Goal: Task Accomplishment & Management: Use online tool/utility

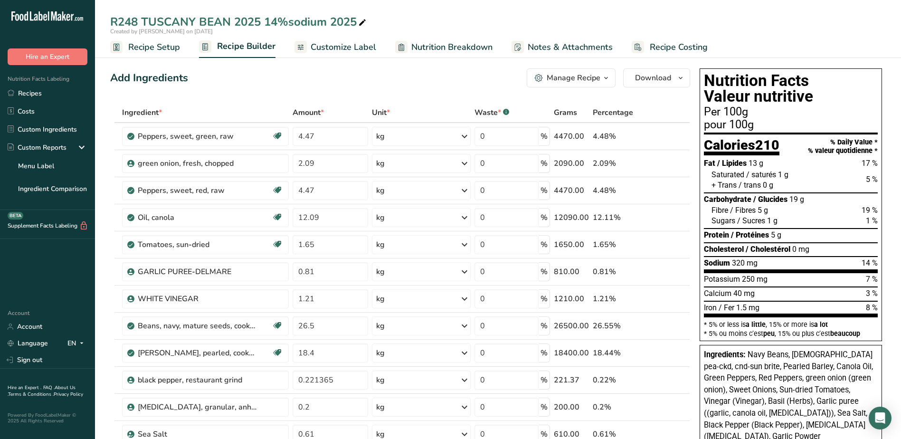
drag, startPoint x: 29, startPoint y: 93, endPoint x: 374, endPoint y: 110, distance: 344.7
click at [29, 93] on link "Recipes" at bounding box center [47, 93] width 95 height 18
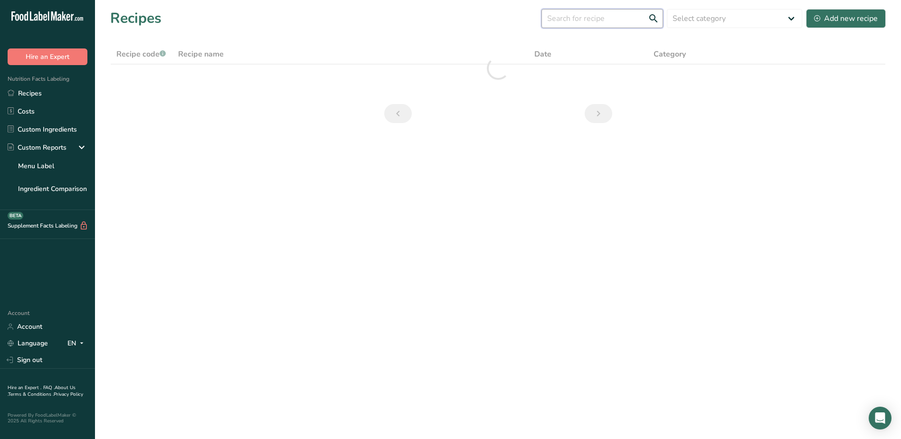
click at [575, 20] on input "text" at bounding box center [602, 18] width 122 height 19
type input "r150"
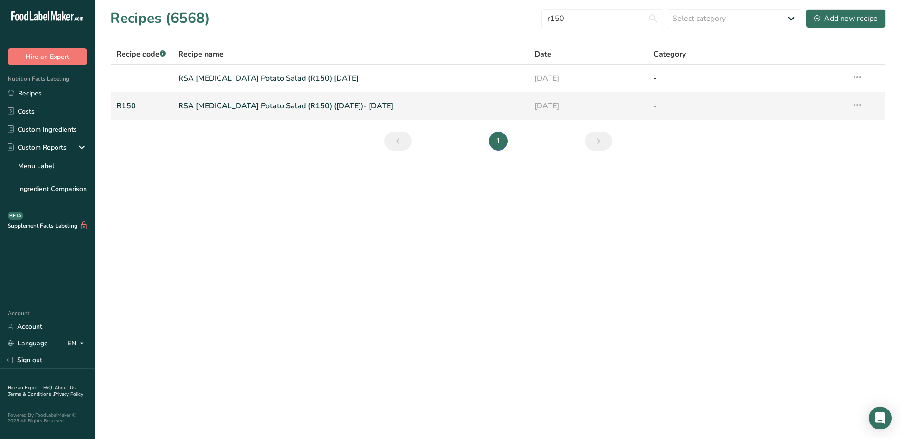
click at [245, 106] on link "RSA [MEDICAL_DATA] Potato Salad (R150) ([DATE])- [DATE]" at bounding box center [350, 106] width 345 height 20
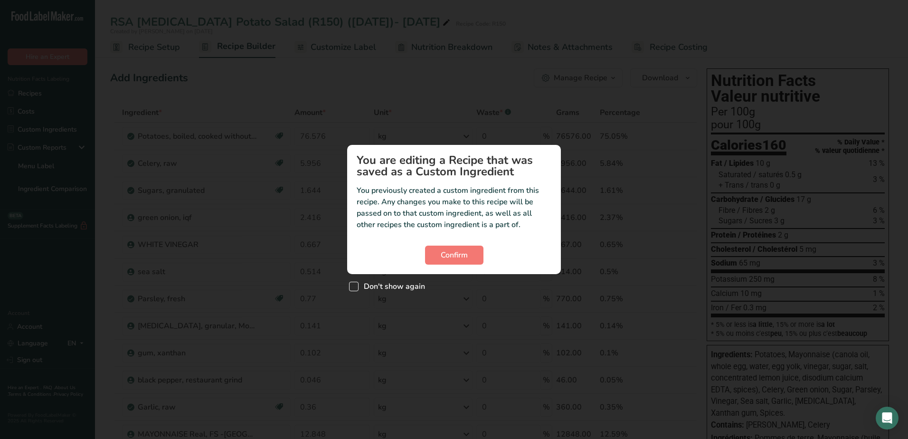
click at [354, 283] on span "Custom ingredient modal" at bounding box center [353, 286] width 9 height 9
click at [354, 283] on input "Don't show again" at bounding box center [352, 286] width 6 height 6
checkbox input "true"
click at [445, 253] on span "Confirm" at bounding box center [454, 254] width 27 height 11
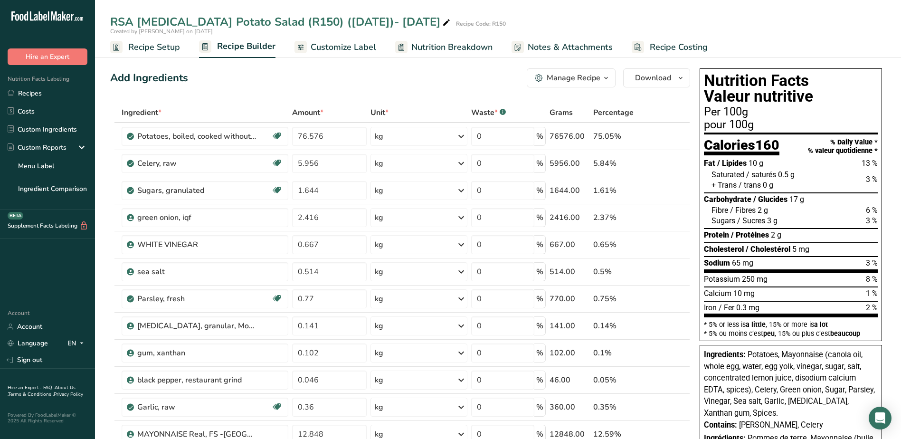
click at [858, 32] on div "Created by [PERSON_NAME] on [DATE]" at bounding box center [498, 31] width 806 height 9
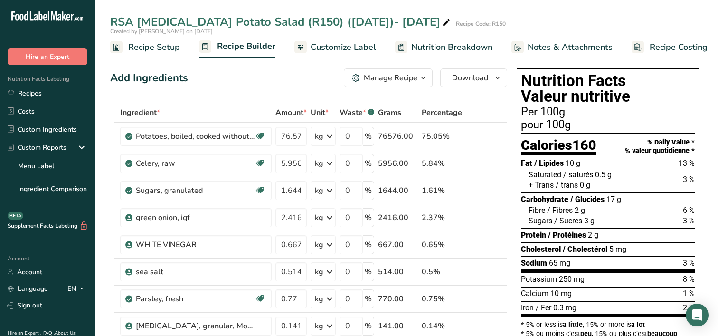
drag, startPoint x: 350, startPoint y: 47, endPoint x: 191, endPoint y: 99, distance: 167.3
click at [350, 47] on span "Customize Label" at bounding box center [344, 47] width 66 height 13
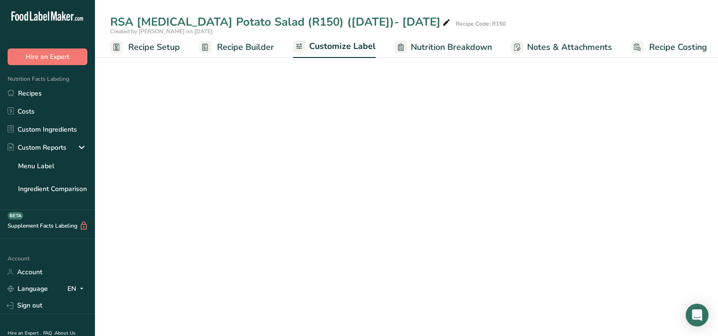
click at [191, 193] on input "text" at bounding box center [195, 191] width 171 height 19
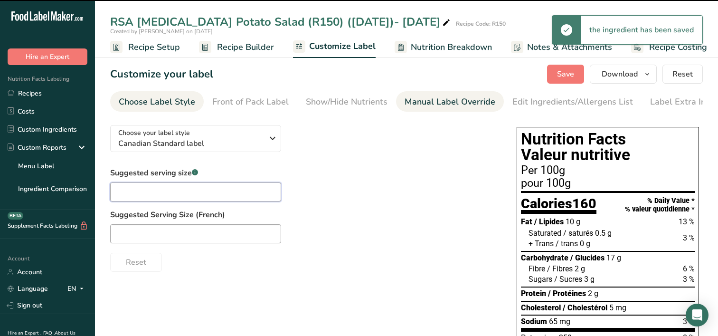
scroll to position [0, 4]
click at [444, 104] on div "Manual Label Override" at bounding box center [450, 101] width 91 height 13
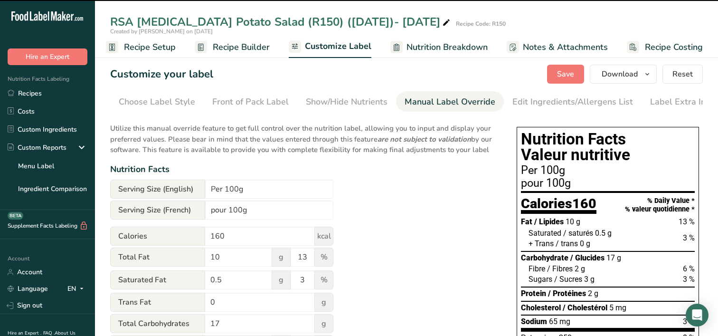
scroll to position [0, 9]
click at [264, 192] on input "Per 100g" at bounding box center [269, 188] width 128 height 19
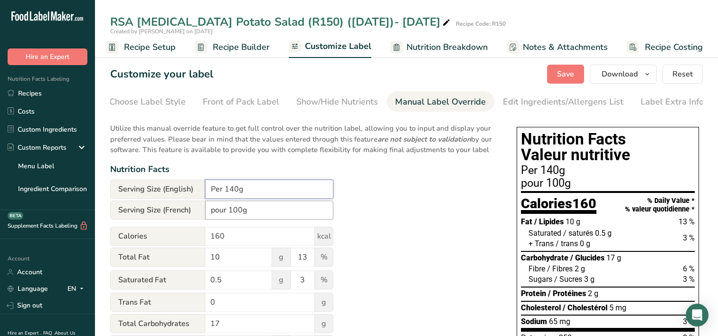
type input "Per 140g"
click at [253, 215] on input "pour 100g" at bounding box center [269, 209] width 128 height 19
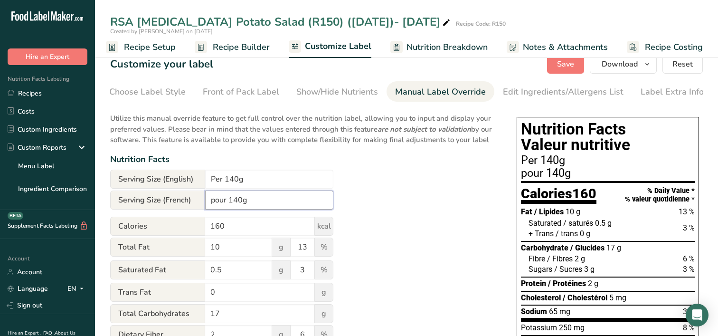
scroll to position [0, 0]
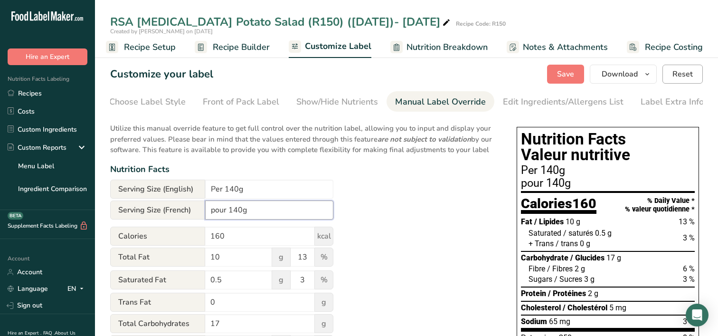
type input "pour 140g"
click at [680, 76] on span "Reset" at bounding box center [682, 73] width 20 height 11
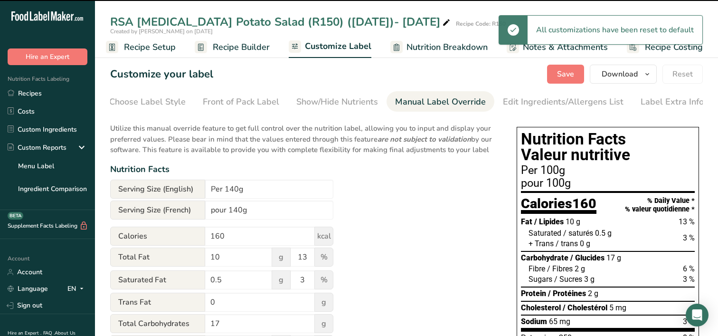
type input "Per 100g"
type input "pour 100g"
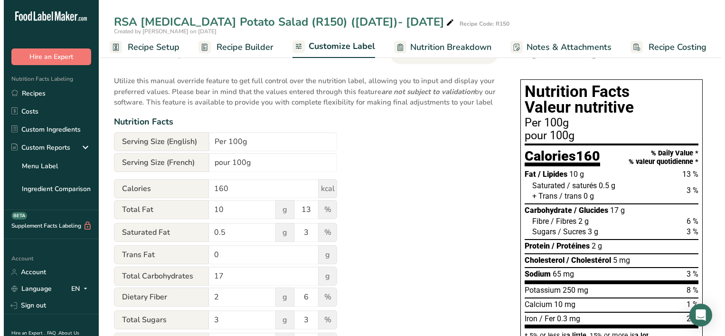
scroll to position [47, 0]
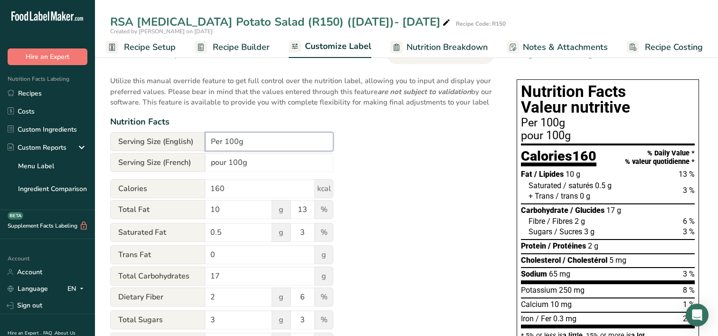
click at [232, 145] on input "Per 100g" at bounding box center [269, 141] width 128 height 19
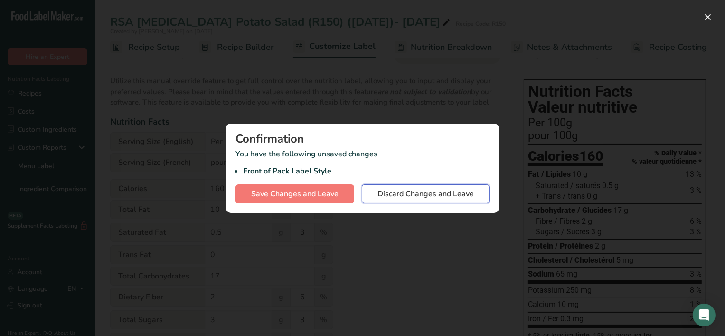
drag, startPoint x: 422, startPoint y: 197, endPoint x: 191, endPoint y: 210, distance: 231.1
click at [422, 196] on span "Discard Changes and Leave" at bounding box center [425, 193] width 96 height 11
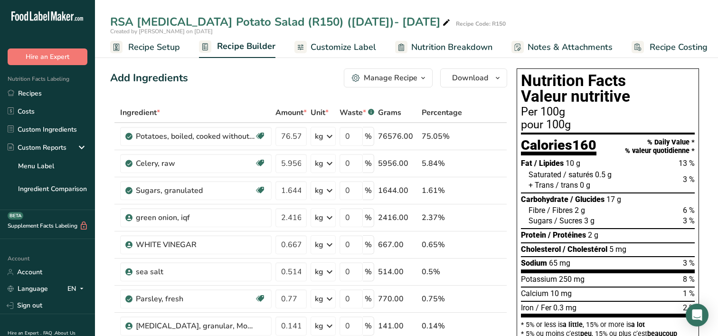
click at [346, 49] on span "Customize Label" at bounding box center [344, 47] width 66 height 13
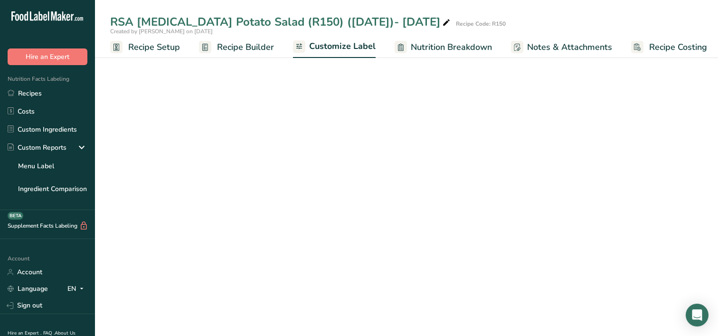
scroll to position [0, 4]
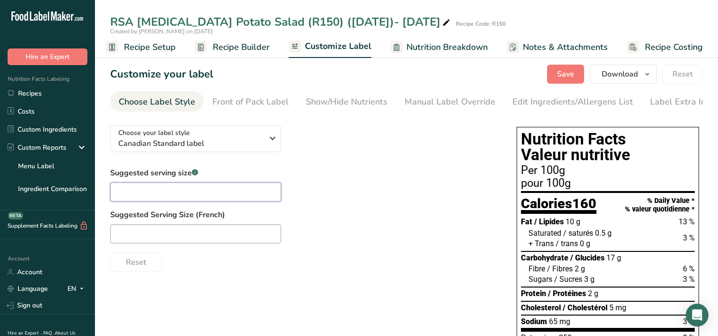
click at [138, 190] on input "text" at bounding box center [195, 191] width 171 height 19
type input "1"
click at [319, 272] on div "Reset" at bounding box center [303, 260] width 387 height 23
click at [389, 190] on div "Suggested serving size .a-a{fill:#347362;}.b-a{fill:#fff;} Suggested Serving Si…" at bounding box center [303, 219] width 387 height 104
click at [231, 102] on div "Front of Pack Label" at bounding box center [250, 101] width 76 height 13
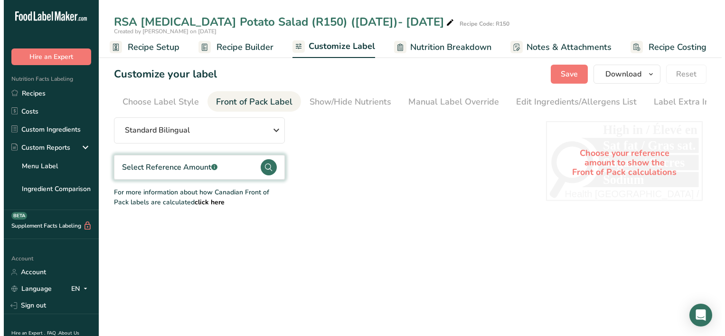
scroll to position [0, 9]
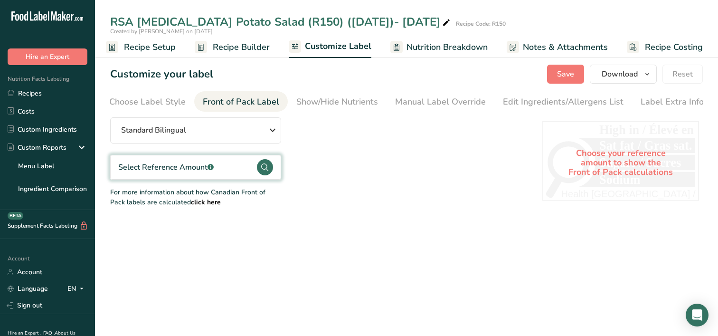
click at [182, 166] on div "Select Reference Amount .a-a{fill:#347362;}.b-a{fill:#fff;}" at bounding box center [165, 166] width 95 height 11
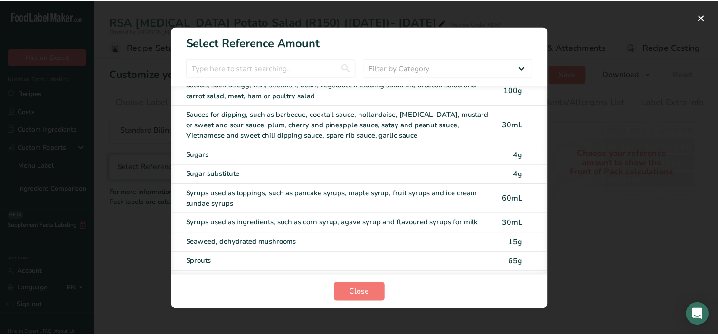
scroll to position [3970, 0]
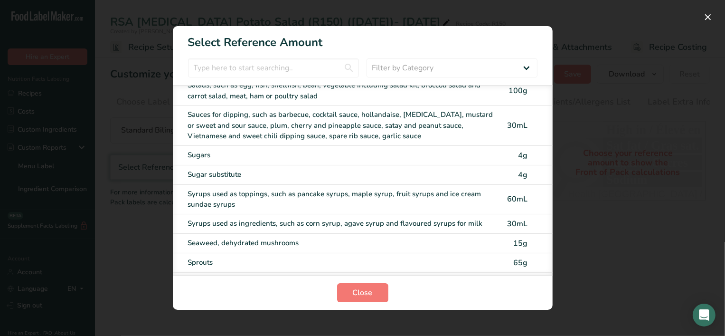
click at [655, 44] on div "FOP Category Selection Modal" at bounding box center [362, 168] width 725 height 336
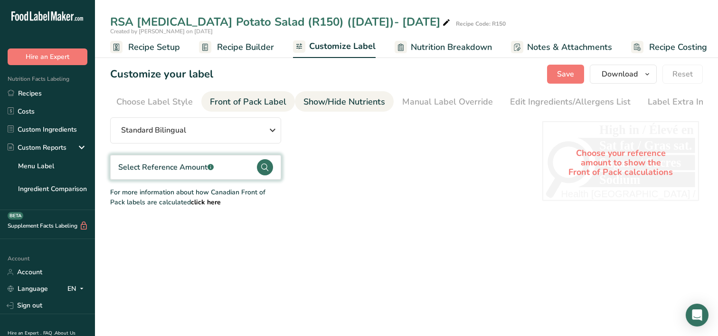
click at [331, 108] on div "Show/Hide Nutrients" at bounding box center [344, 101] width 82 height 13
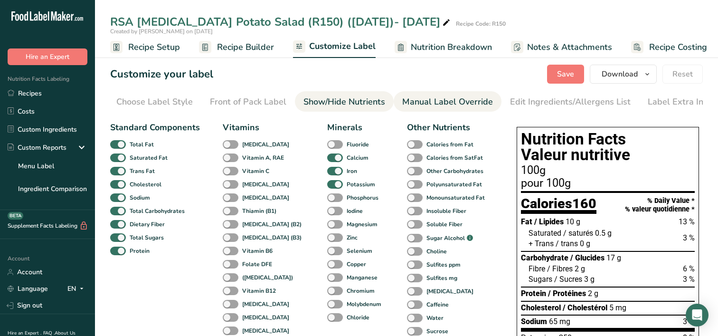
scroll to position [0, 9]
click at [440, 104] on div "Manual Label Override" at bounding box center [440, 101] width 91 height 13
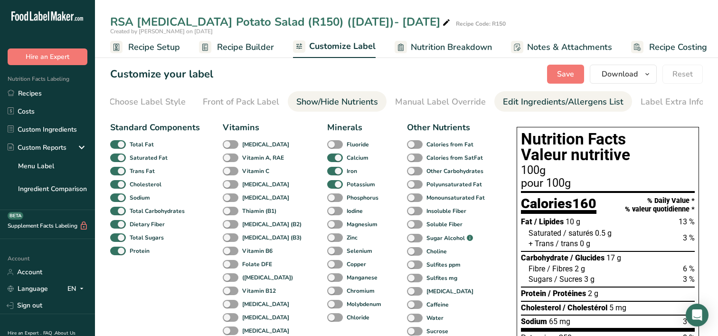
type input "100g"
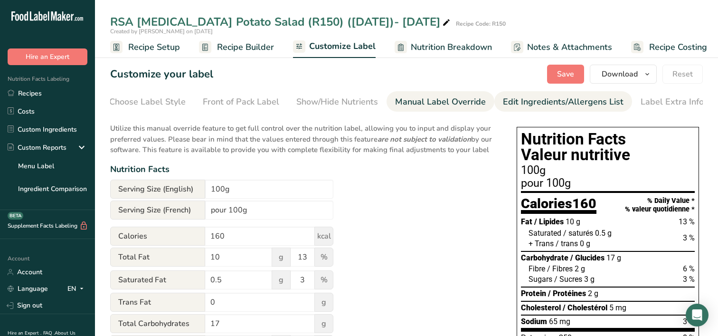
click at [538, 104] on div "Edit Ingredients/Allergens List" at bounding box center [563, 101] width 121 height 13
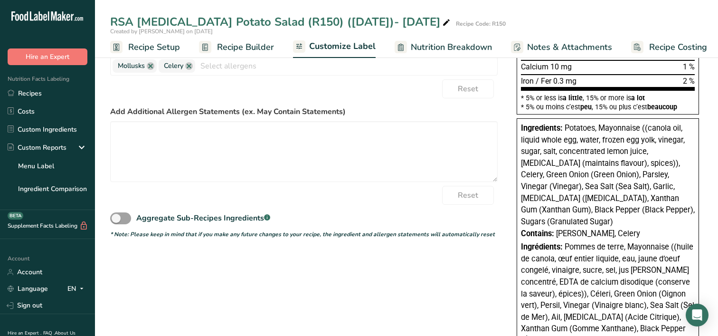
scroll to position [0, 0]
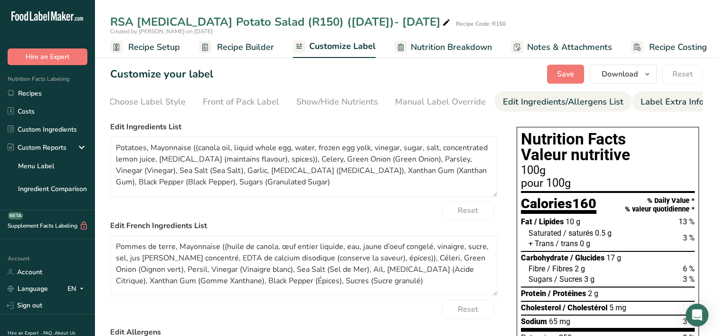
click at [657, 101] on div "Label Extra Info" at bounding box center [672, 101] width 63 height 13
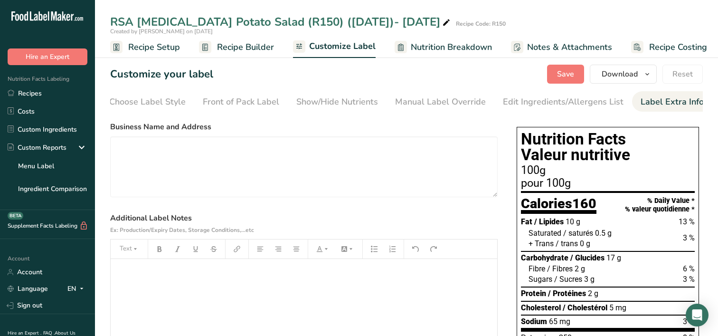
click at [657, 102] on div "Label Extra Info" at bounding box center [672, 101] width 63 height 13
click at [334, 51] on span "Customize Label" at bounding box center [342, 46] width 66 height 13
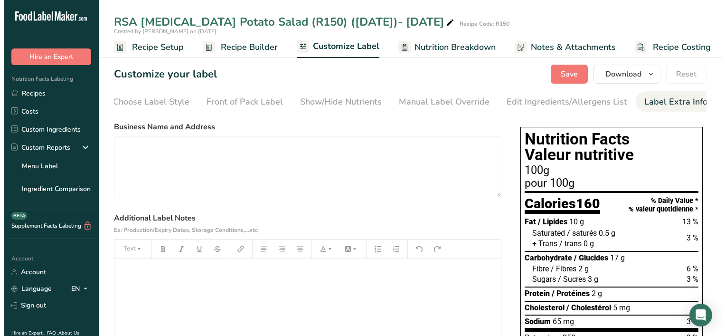
scroll to position [0, 4]
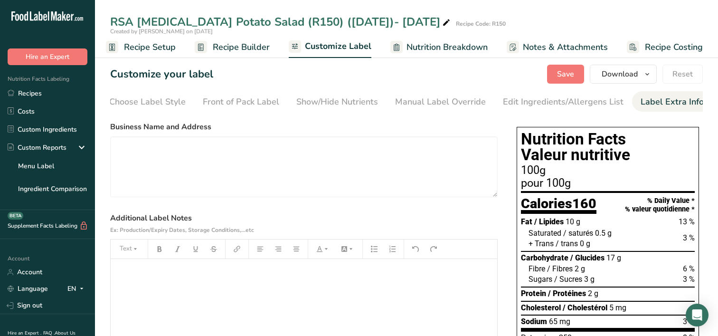
click at [448, 47] on span "Nutrition Breakdown" at bounding box center [446, 47] width 81 height 13
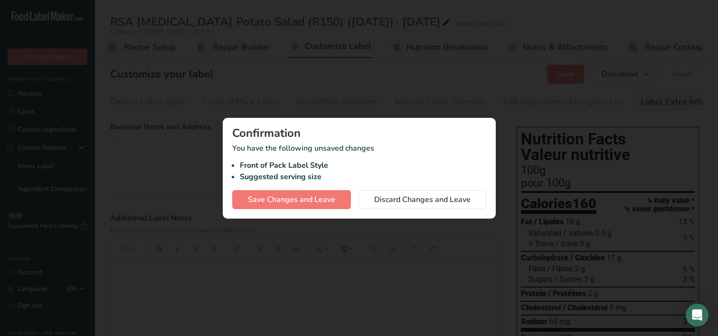
scroll to position [0, 0]
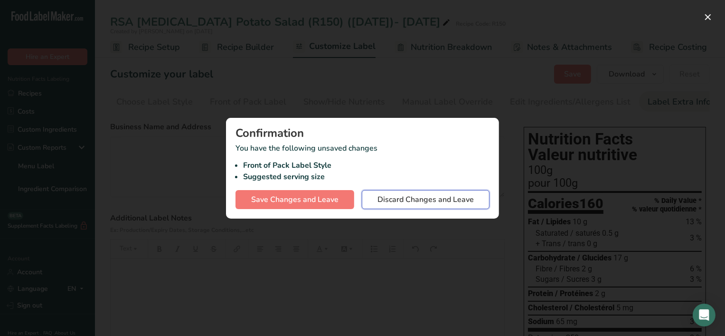
click at [400, 204] on span "Discard Changes and Leave" at bounding box center [425, 199] width 96 height 11
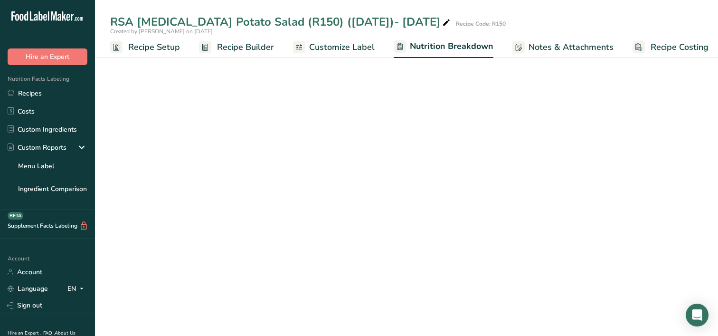
select select "Calories"
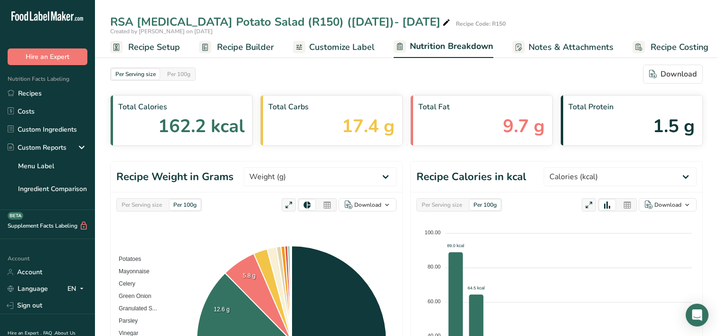
click at [131, 45] on span "Recipe Setup" at bounding box center [154, 47] width 52 height 13
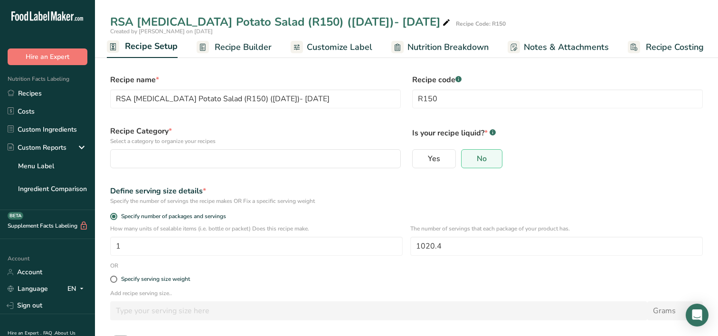
click at [241, 44] on span "Recipe Builder" at bounding box center [243, 47] width 57 height 13
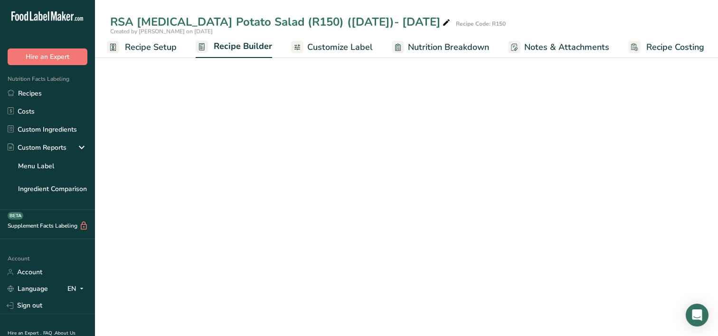
scroll to position [0, 4]
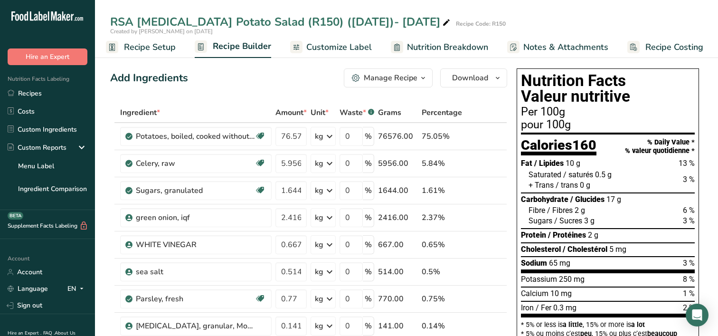
click at [338, 53] on span "Customize Label" at bounding box center [339, 47] width 66 height 13
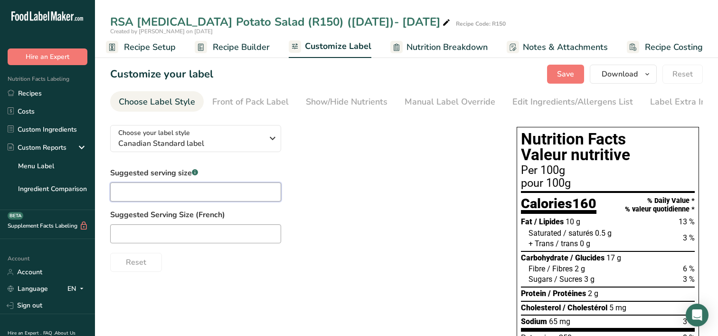
click at [160, 187] on input "text" at bounding box center [195, 191] width 171 height 19
type input "1"
click at [349, 164] on div "Choose your label style Canadian Standard label USA (FDA) Standard FDA label Ta…" at bounding box center [303, 194] width 387 height 154
drag, startPoint x: 548, startPoint y: 158, endPoint x: 541, endPoint y: 166, distance: 10.5
click at [547, 160] on h1 "Nutrition Facts Valeur nutritive" at bounding box center [608, 147] width 174 height 32
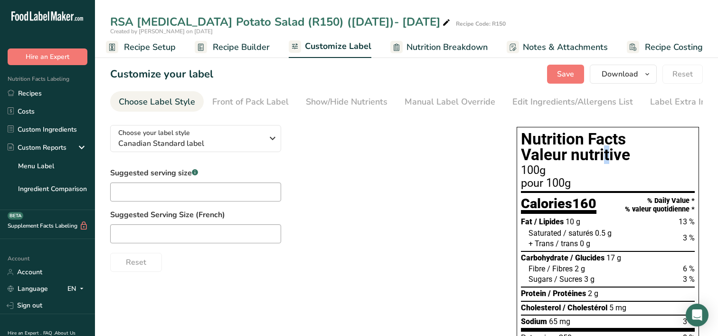
drag, startPoint x: 541, startPoint y: 166, endPoint x: 546, endPoint y: 173, distance: 8.6
click at [546, 173] on div "100g" at bounding box center [608, 170] width 174 height 11
click at [195, 196] on input "text" at bounding box center [195, 191] width 171 height 19
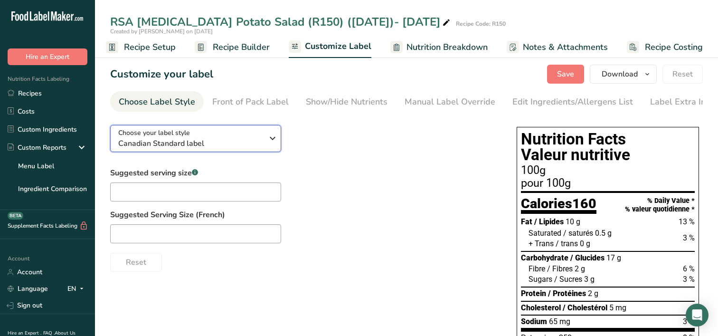
click at [215, 135] on div "Choose your label style Canadian Standard label" at bounding box center [190, 138] width 145 height 21
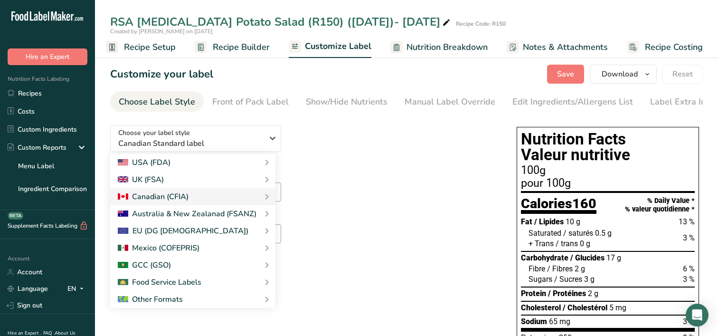
click at [382, 217] on label "Suggested Serving Size (French)" at bounding box center [303, 214] width 387 height 11
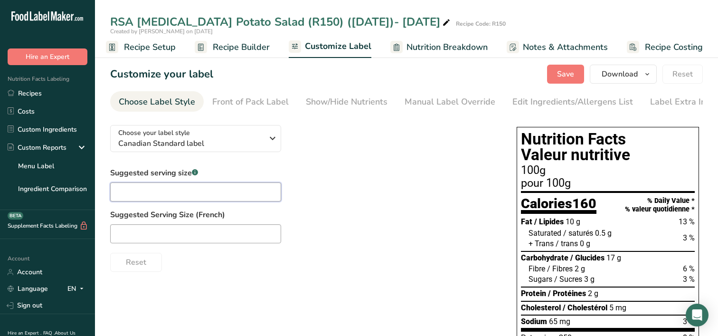
click at [207, 194] on input "text" at bounding box center [195, 191] width 171 height 19
click at [139, 190] on input "140" at bounding box center [195, 191] width 171 height 19
type input "1"
drag, startPoint x: 357, startPoint y: 196, endPoint x: 474, endPoint y: 235, distance: 123.6
click at [357, 196] on div "Suggested serving size .a-a{fill:#347362;}.b-a{fill:#fff;} Suggested Serving Si…" at bounding box center [303, 219] width 387 height 104
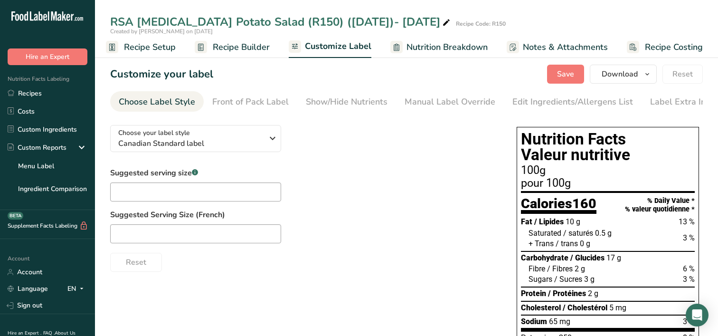
click at [545, 186] on div "pour 100g" at bounding box center [608, 183] width 174 height 11
click at [383, 199] on div "Suggested serving size .a-a{fill:#347362;}.b-a{fill:#fff;} Suggested Serving Si…" at bounding box center [303, 219] width 387 height 104
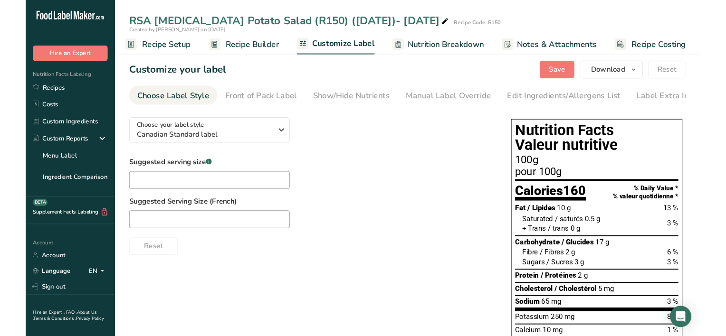
scroll to position [0, 4]
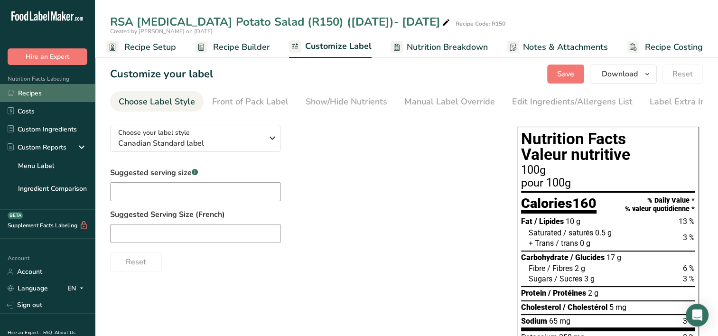
click at [26, 93] on link "Recipes" at bounding box center [47, 93] width 95 height 18
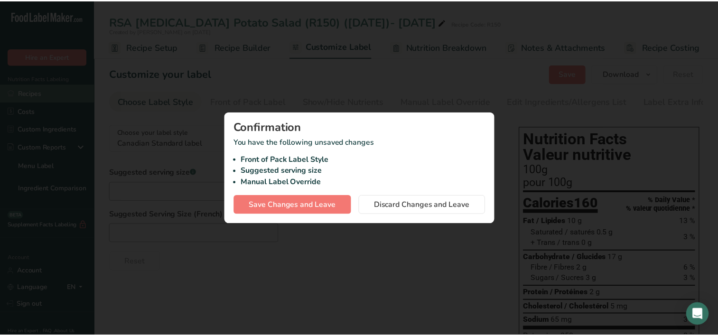
scroll to position [0, 0]
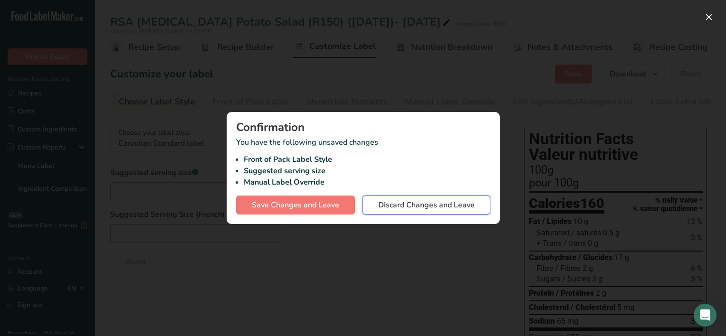
click at [383, 204] on span "Discard Changes and Leave" at bounding box center [426, 204] width 96 height 11
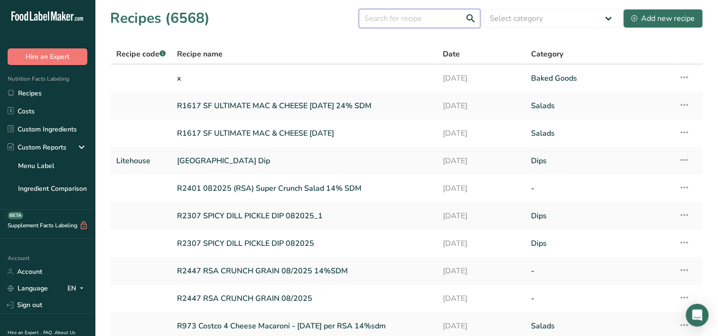
click at [396, 20] on input "text" at bounding box center [420, 18] width 122 height 19
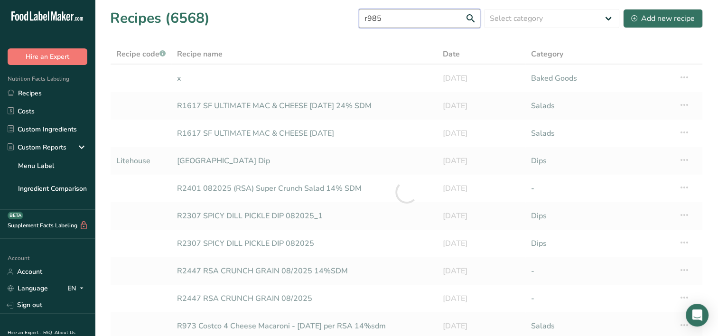
type input "r985"
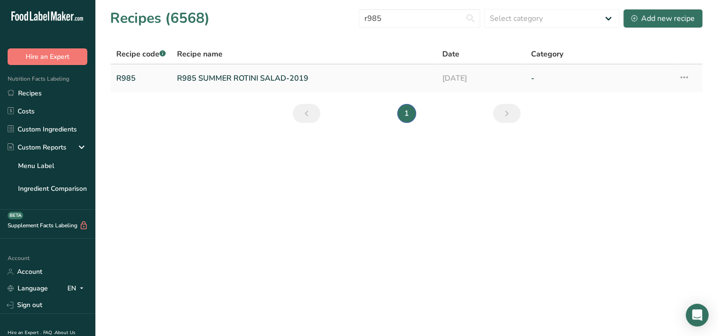
click at [259, 78] on link "R985 SUMMER ROTINI SALAD-2019" at bounding box center [304, 78] width 254 height 20
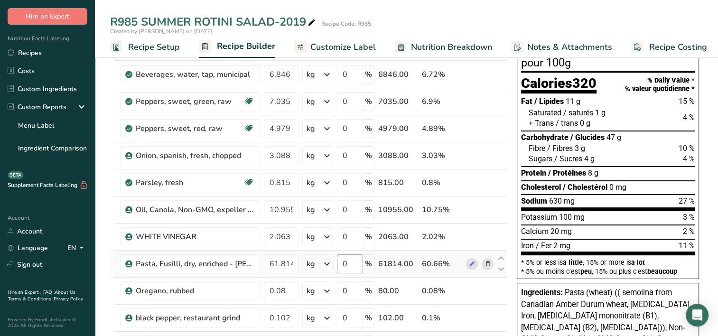
scroll to position [47, 0]
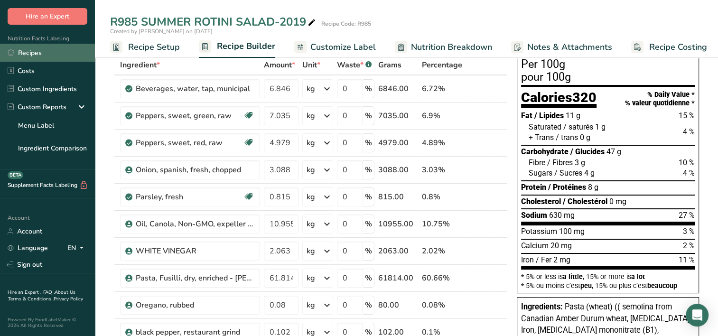
click at [30, 48] on link "Recipes" at bounding box center [47, 53] width 95 height 18
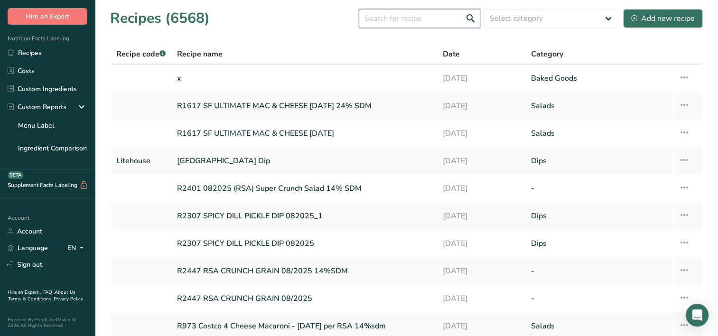
click at [386, 18] on input "text" at bounding box center [420, 18] width 122 height 19
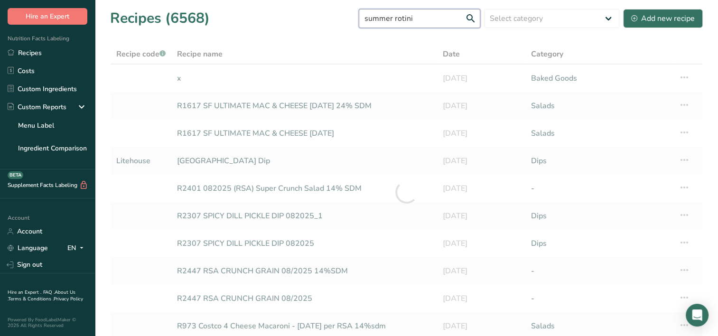
type input "summer rotini"
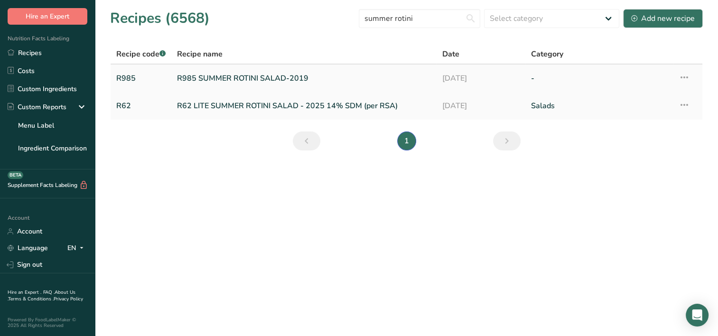
click at [199, 72] on link "R985 SUMMER ROTINI SALAD-2019" at bounding box center [304, 78] width 254 height 20
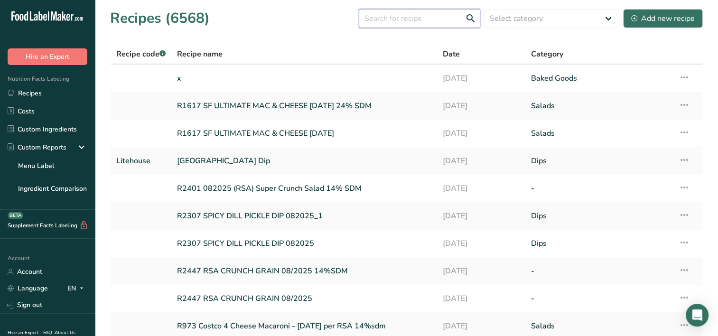
click at [408, 21] on input "text" at bounding box center [420, 18] width 122 height 19
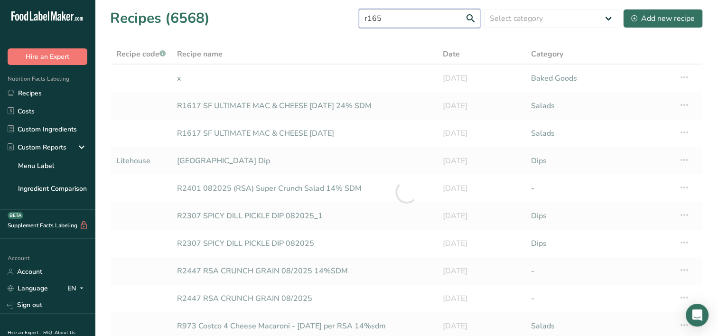
click at [473, 17] on input "r165" at bounding box center [420, 18] width 122 height 19
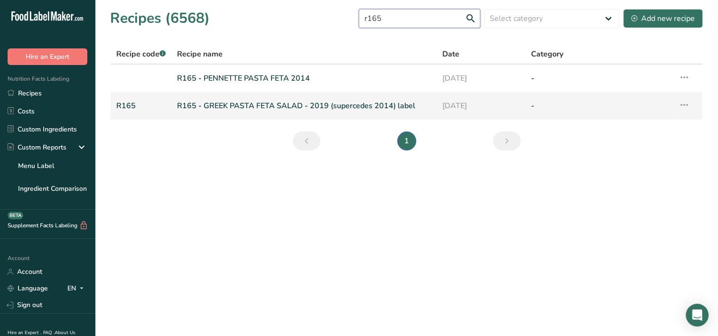
type input "r165"
click at [218, 104] on link "R165 - GREEK PASTA FETA SALAD - 2019 (supercedes 2014) label" at bounding box center [304, 106] width 254 height 20
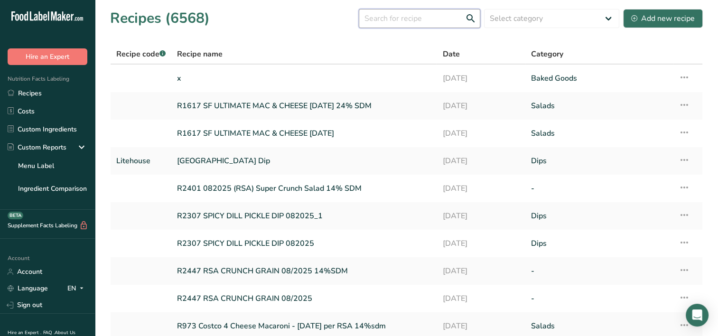
click at [375, 21] on input "text" at bounding box center [420, 18] width 122 height 19
type input "greek pasta"
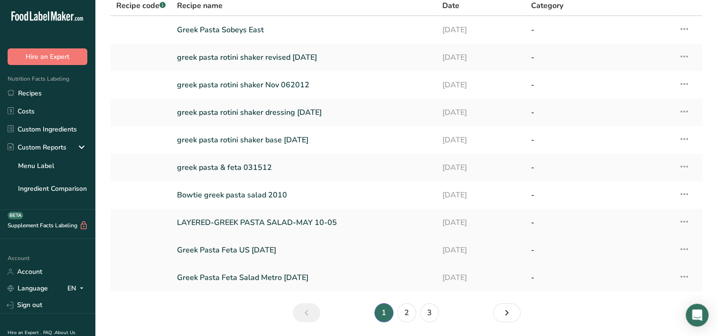
scroll to position [32, 0]
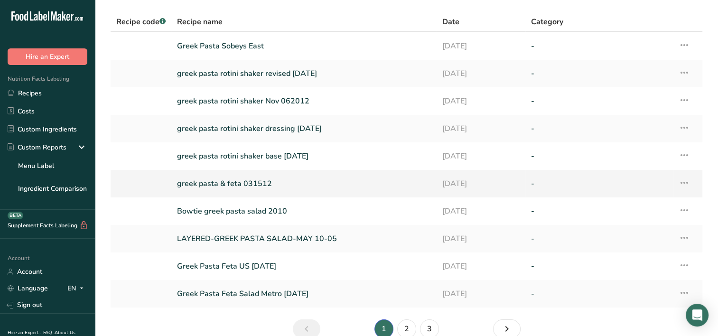
click at [209, 179] on link "greek pasta & feta 031512" at bounding box center [304, 184] width 254 height 20
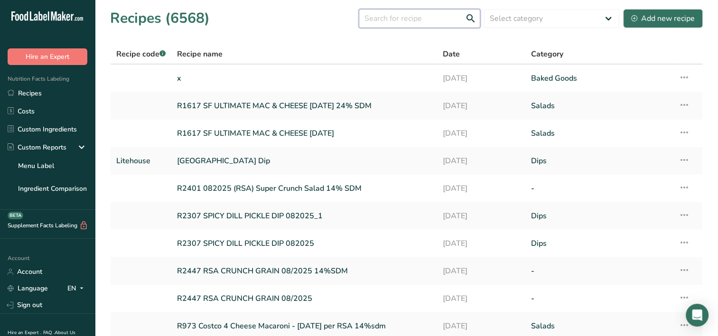
click at [388, 22] on input "text" at bounding box center [420, 18] width 122 height 19
type input "r165"
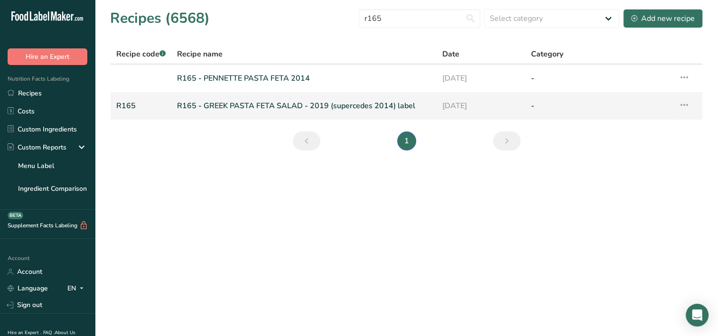
click at [234, 103] on link "R165 - GREEK PASTA FETA SALAD - 2019 (supercedes 2014) label" at bounding box center [304, 106] width 254 height 20
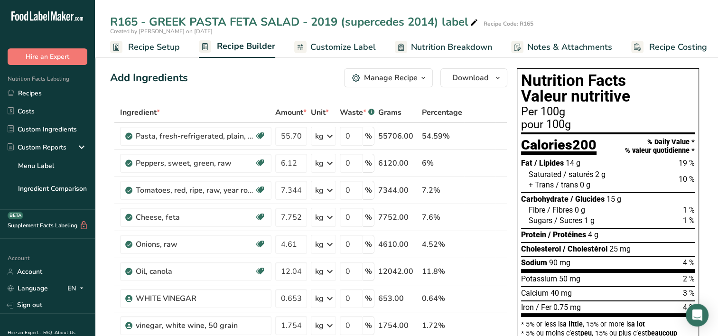
click at [156, 53] on span "Recipe Setup" at bounding box center [154, 47] width 52 height 13
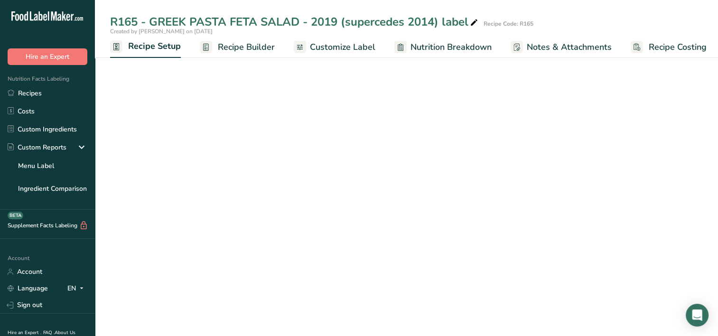
scroll to position [0, 3]
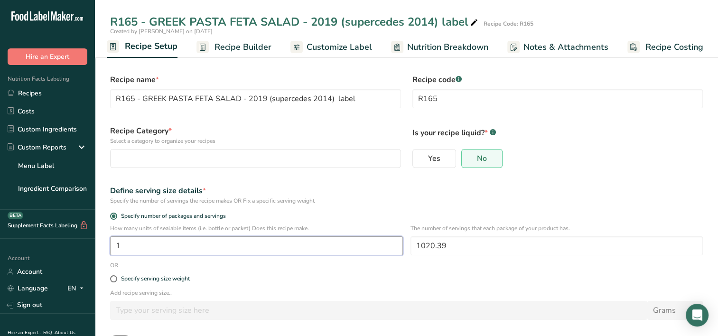
click at [122, 247] on input "1" at bounding box center [256, 245] width 293 height 19
click at [113, 215] on span at bounding box center [113, 216] width 7 height 7
click at [113, 215] on input "Specify number of packages and servings" at bounding box center [113, 216] width 6 height 6
click at [114, 215] on span at bounding box center [113, 216] width 7 height 7
click at [114, 215] on input "Specify number of packages and servings" at bounding box center [113, 216] width 6 height 6
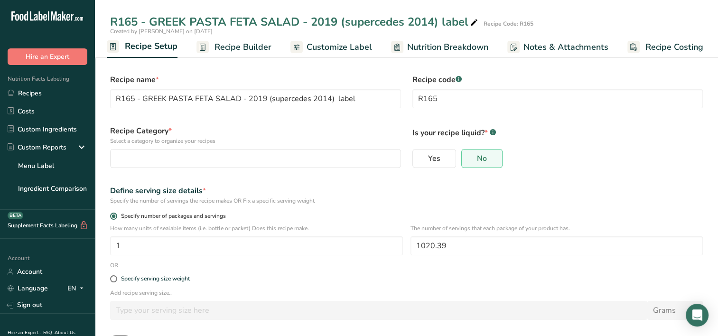
click at [116, 215] on span at bounding box center [113, 216] width 7 height 7
click at [116, 215] on input "Specify number of packages and servings" at bounding box center [113, 216] width 6 height 6
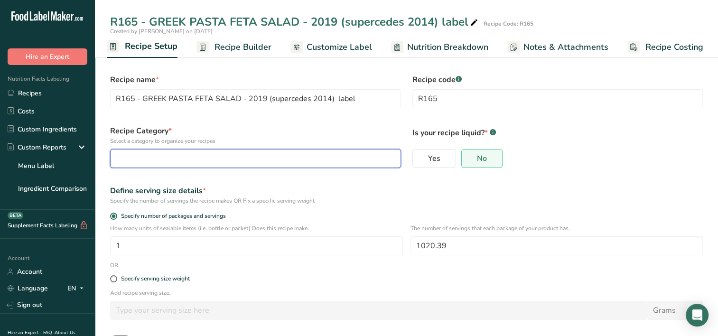
click at [172, 162] on div "button" at bounding box center [252, 158] width 273 height 11
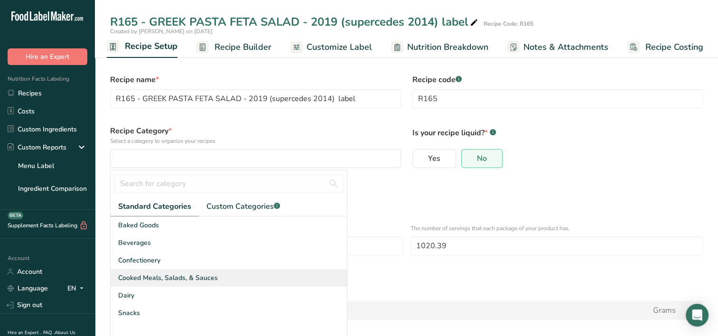
click at [129, 279] on span "Cooked Meals, Salads, & Sauces" at bounding box center [168, 278] width 100 height 10
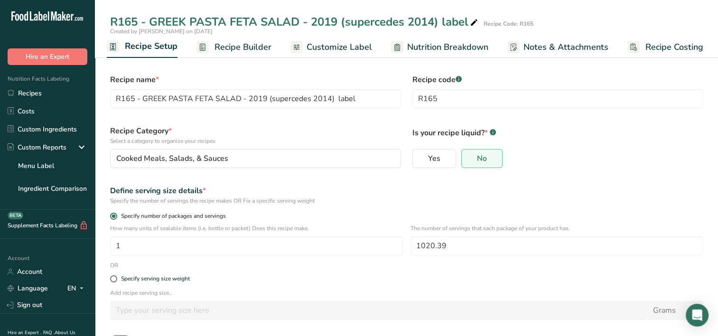
click at [115, 217] on span at bounding box center [113, 216] width 7 height 7
click at [115, 217] on input "Specify number of packages and servings" at bounding box center [113, 216] width 6 height 6
click at [113, 277] on span at bounding box center [113, 278] width 7 height 7
click at [113, 277] on input "Specify serving size weight" at bounding box center [113, 279] width 6 height 6
radio input "true"
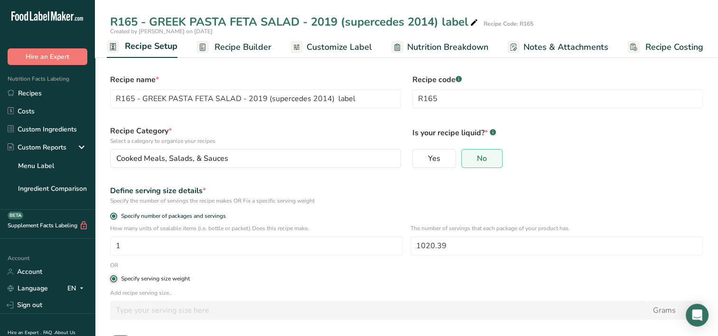
radio input "false"
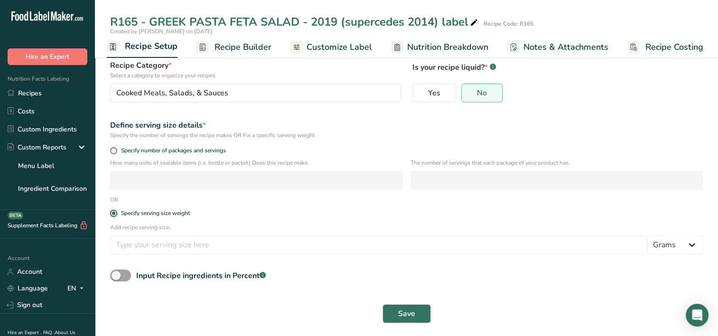
scroll to position [68, 0]
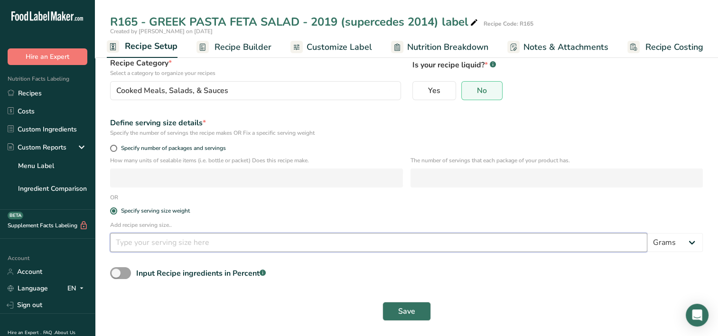
click at [128, 249] on input "number" at bounding box center [379, 242] width 538 height 19
type input "140"
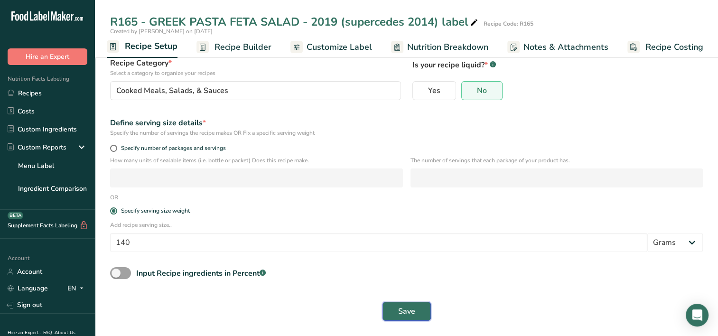
click at [424, 311] on button "Save" at bounding box center [407, 311] width 48 height 19
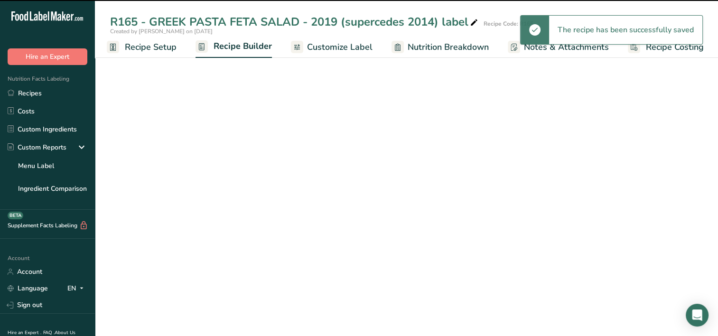
click at [329, 47] on span "Customize Label" at bounding box center [340, 47] width 66 height 13
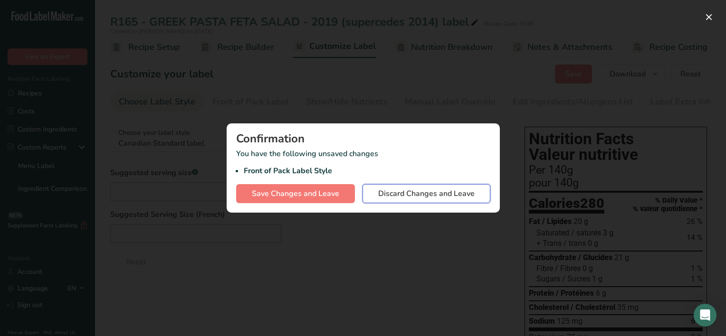
click at [429, 198] on span "Discard Changes and Leave" at bounding box center [426, 193] width 96 height 11
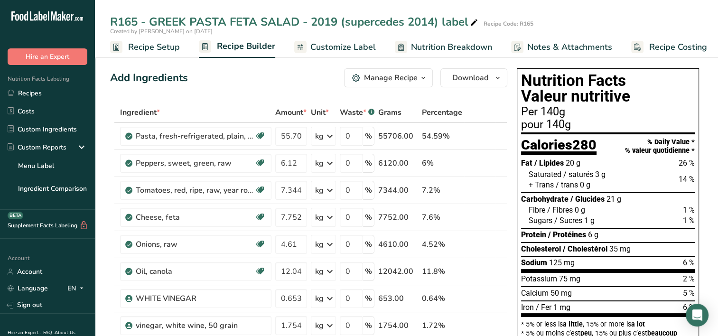
drag, startPoint x: 26, startPoint y: 94, endPoint x: 317, endPoint y: 18, distance: 300.9
click at [26, 94] on link "Recipes" at bounding box center [47, 93] width 95 height 18
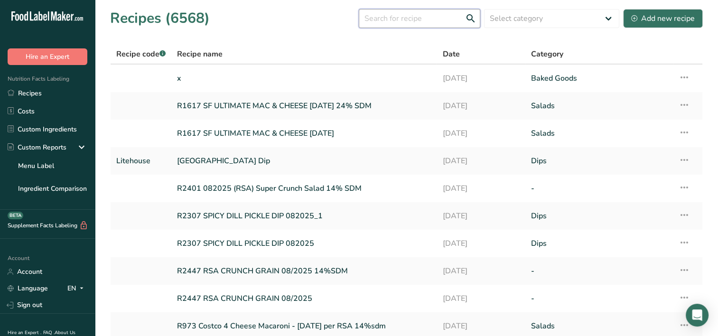
click at [392, 22] on input "text" at bounding box center [420, 18] width 122 height 19
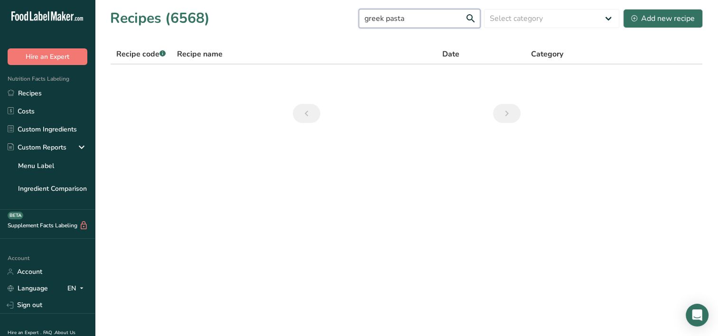
type input "greek pasta"
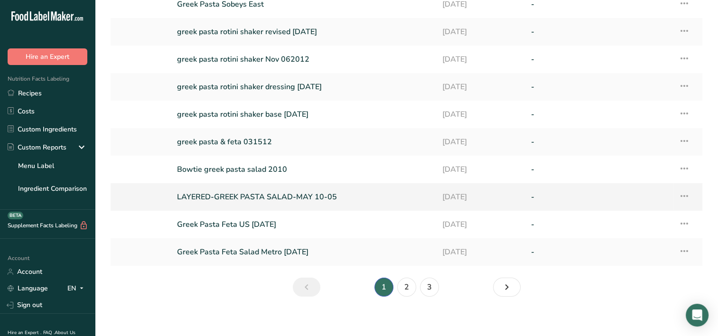
scroll to position [80, 0]
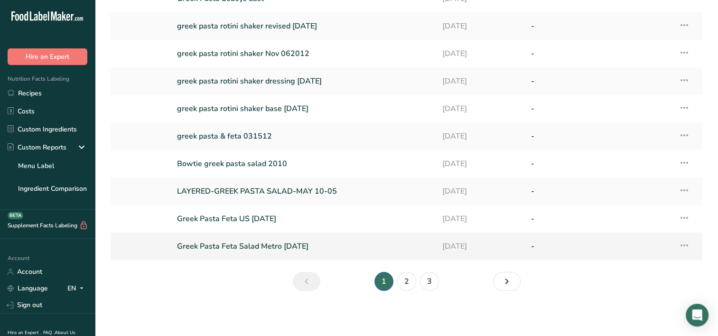
click at [247, 246] on link "Greek Pasta Feta Salad Metro [DATE]" at bounding box center [304, 246] width 254 height 20
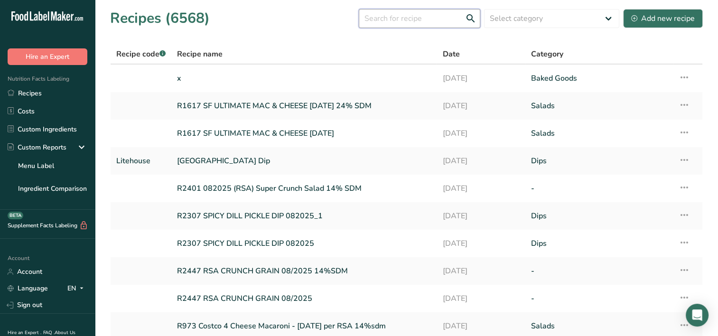
click at [387, 16] on input "text" at bounding box center [420, 18] width 122 height 19
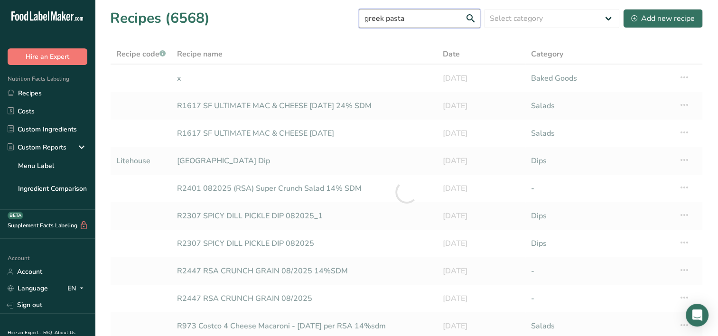
type input "greek pasta"
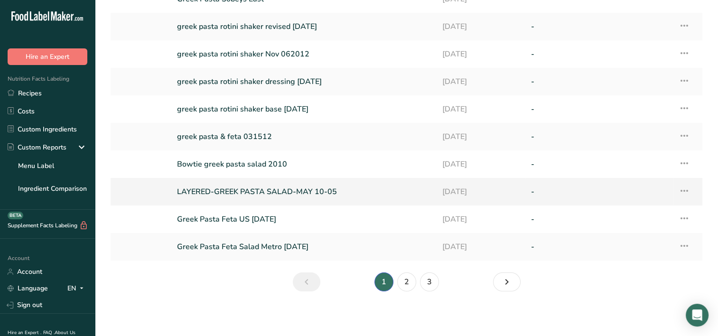
scroll to position [80, 0]
click at [513, 282] on link "Next page" at bounding box center [507, 281] width 28 height 19
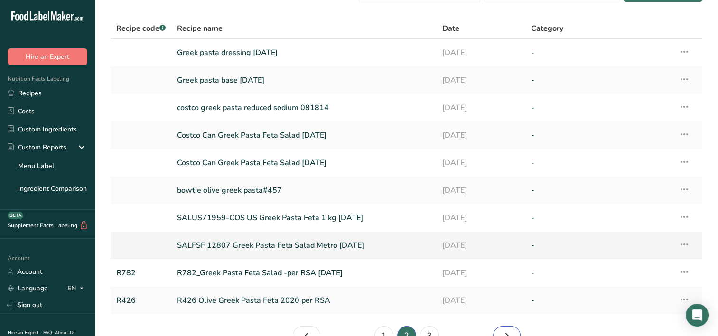
scroll to position [47, 0]
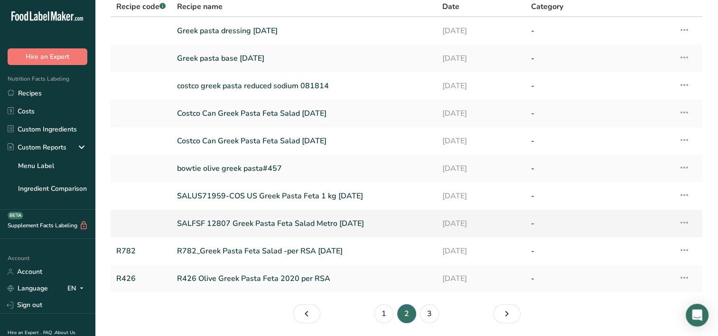
click at [257, 223] on link "SALFSF 12807 Greek Pasta Feta Salad Metro [DATE]" at bounding box center [304, 224] width 254 height 20
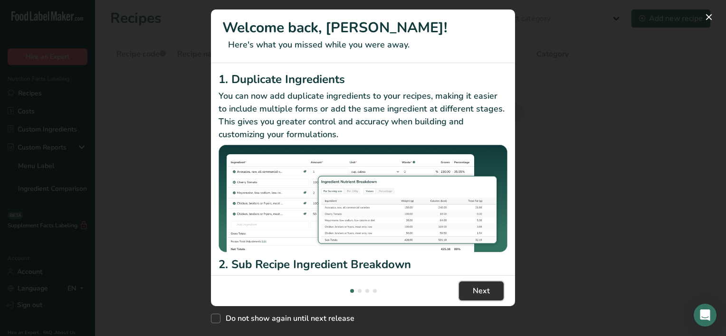
click at [473, 291] on span "Next" at bounding box center [480, 290] width 17 height 11
click at [474, 291] on span "Next" at bounding box center [480, 290] width 17 height 11
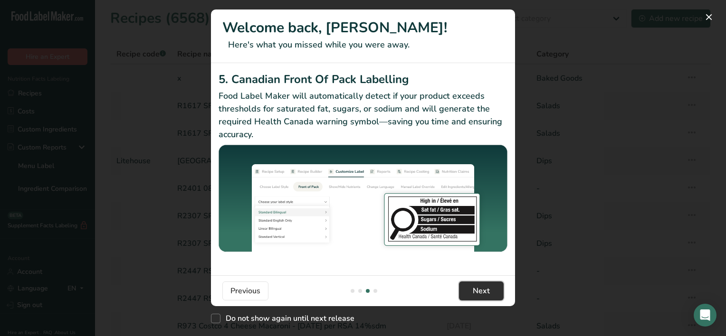
click at [474, 291] on span "Next" at bounding box center [480, 290] width 17 height 11
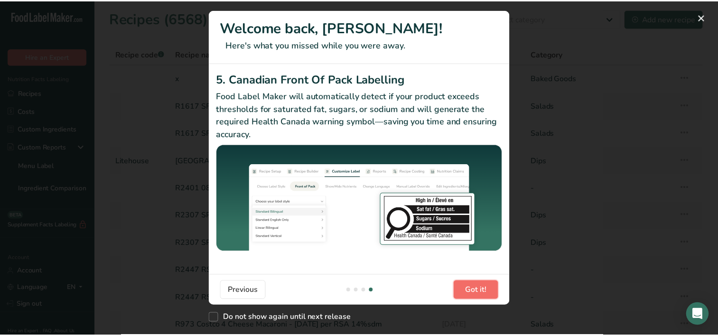
scroll to position [0, 912]
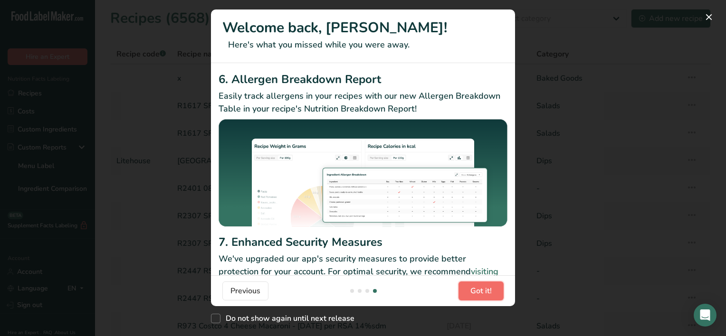
click at [474, 291] on span "Got it!" at bounding box center [480, 290] width 21 height 11
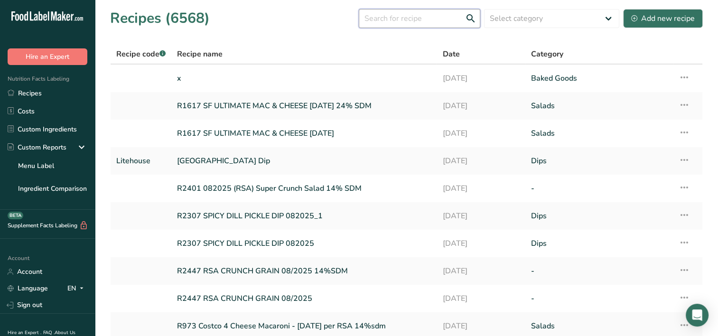
click at [382, 23] on input "text" at bounding box center [420, 18] width 122 height 19
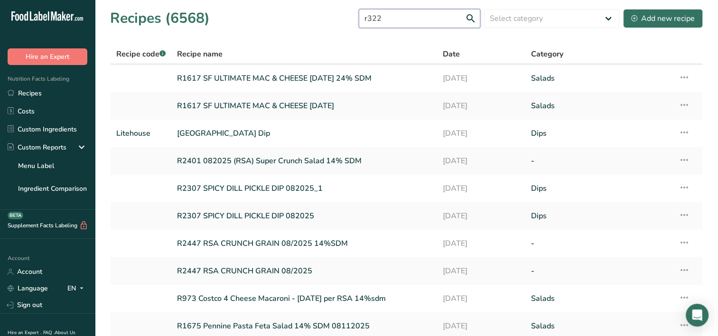
type input "r322"
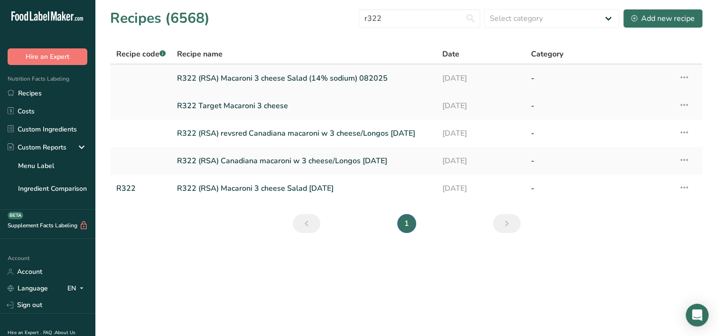
click at [252, 77] on link "R322 (RSA) Macaroni 3 cheese Salad (14% sodium) 082025" at bounding box center [304, 78] width 254 height 20
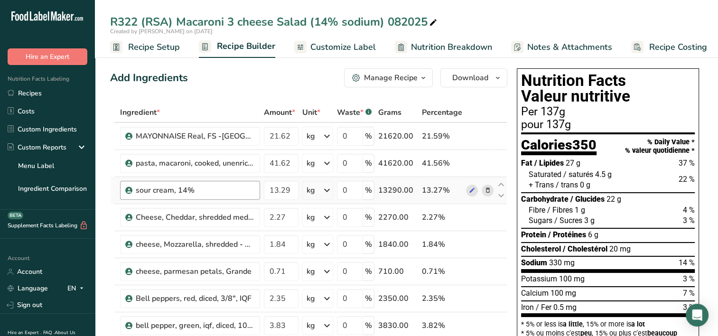
drag, startPoint x: 160, startPoint y: 48, endPoint x: 165, endPoint y: 195, distance: 146.8
click at [160, 48] on span "Recipe Setup" at bounding box center [154, 47] width 52 height 13
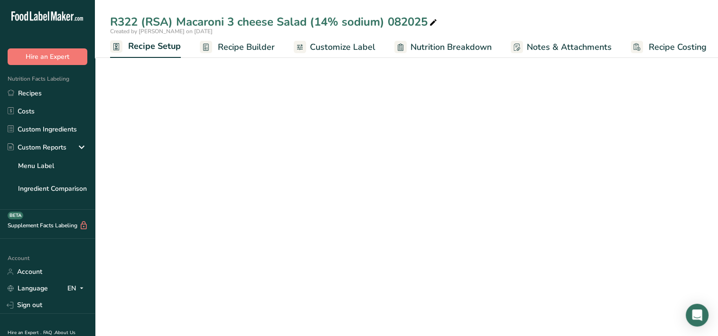
scroll to position [0, 3]
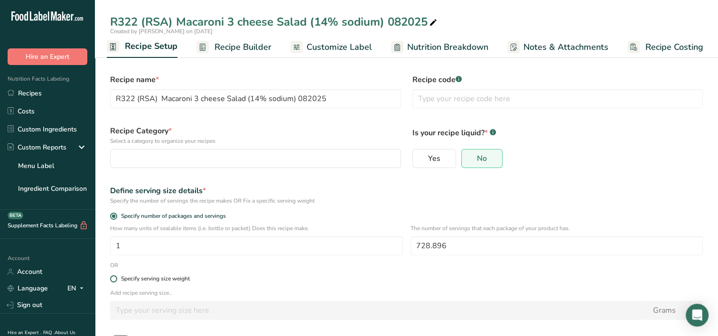
click at [112, 280] on span at bounding box center [113, 278] width 7 height 7
click at [112, 280] on input "Specify serving size weight" at bounding box center [113, 279] width 6 height 6
radio input "true"
radio input "false"
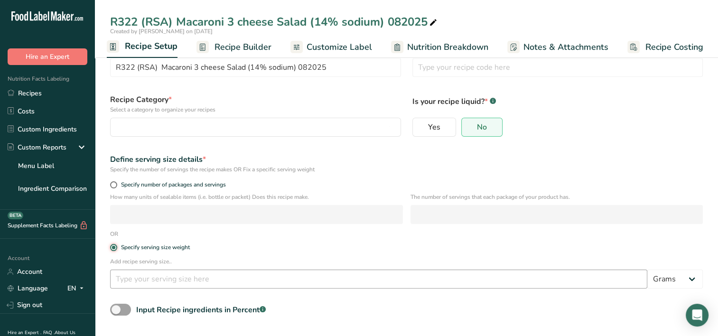
scroll to position [68, 0]
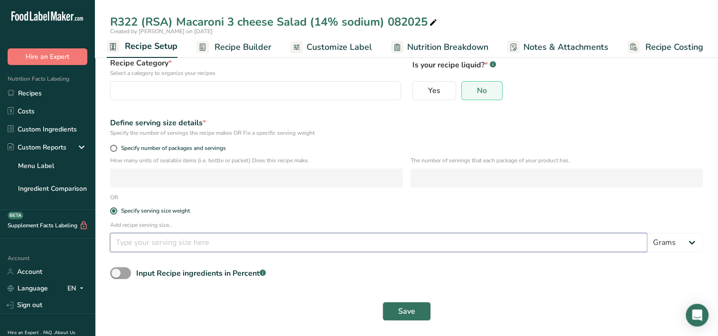
click at [133, 234] on input "number" at bounding box center [379, 242] width 538 height 19
type input "140"
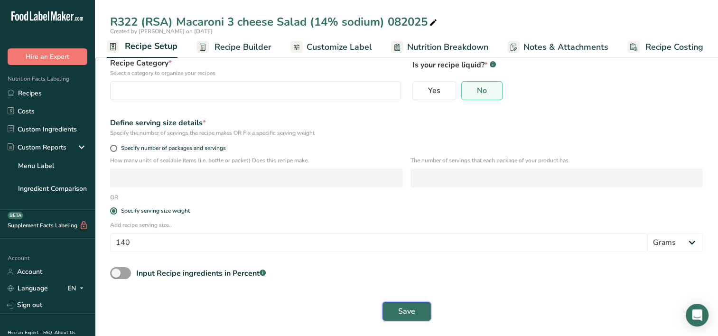
click at [420, 313] on button "Save" at bounding box center [407, 311] width 48 height 19
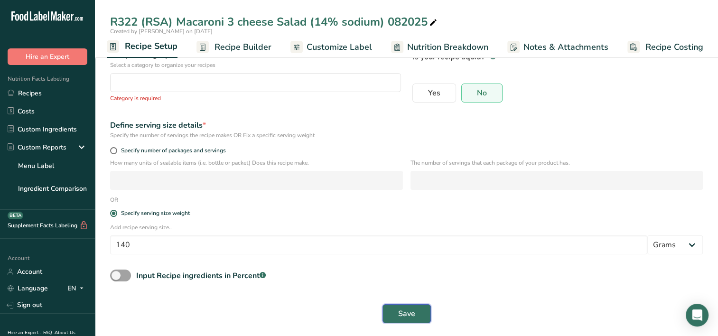
scroll to position [78, 0]
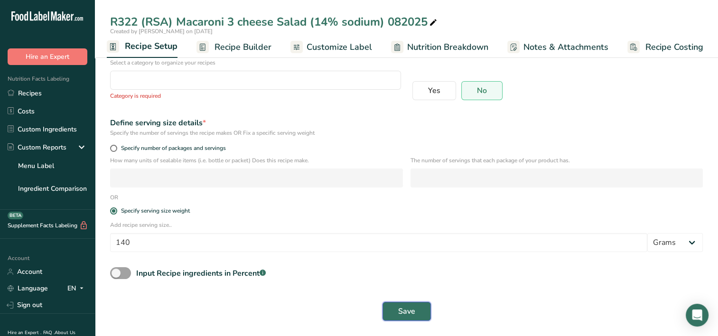
click at [392, 315] on button "Save" at bounding box center [407, 311] width 48 height 19
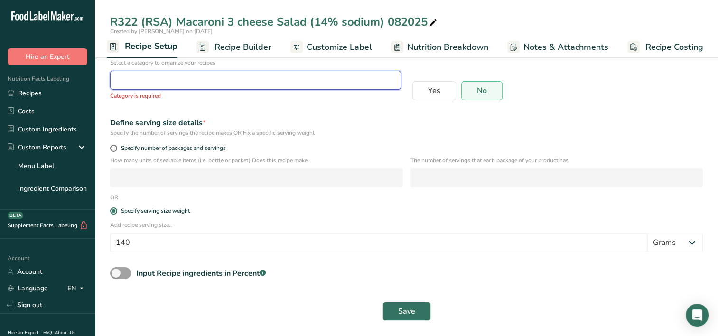
click at [209, 79] on div "button" at bounding box center [252, 80] width 273 height 11
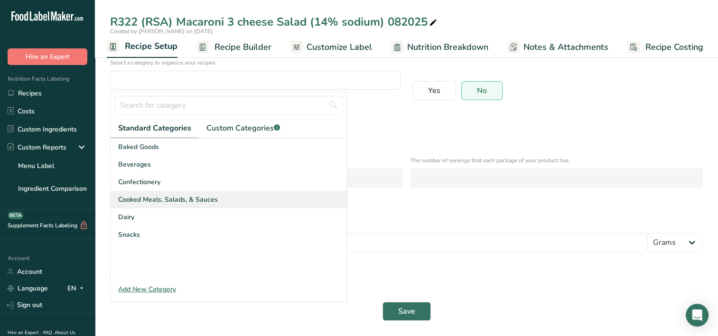
click at [129, 202] on span "Cooked Meals, Salads, & Sauces" at bounding box center [168, 200] width 100 height 10
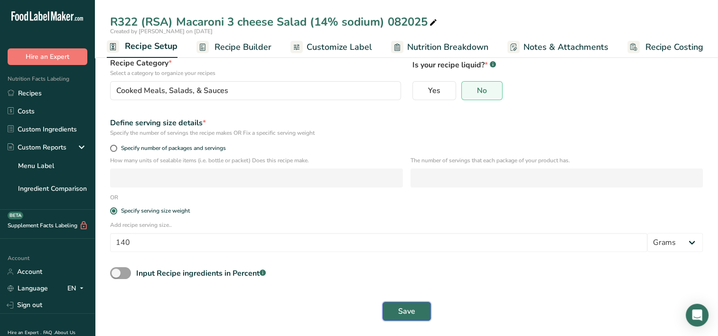
click at [399, 313] on span "Save" at bounding box center [406, 311] width 17 height 11
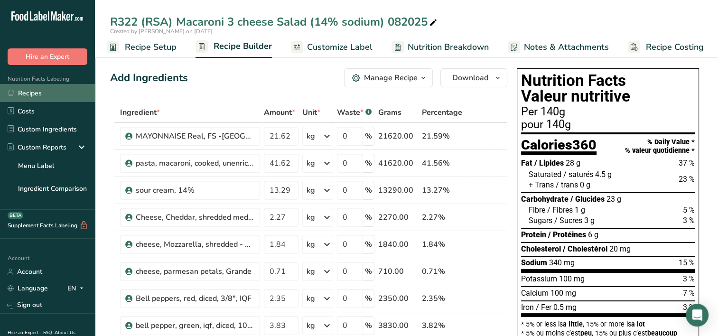
click at [50, 97] on link "Recipes" at bounding box center [47, 93] width 95 height 18
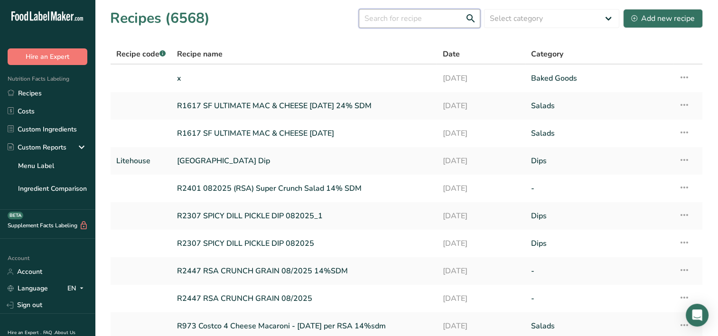
click at [380, 19] on input "text" at bounding box center [420, 18] width 122 height 19
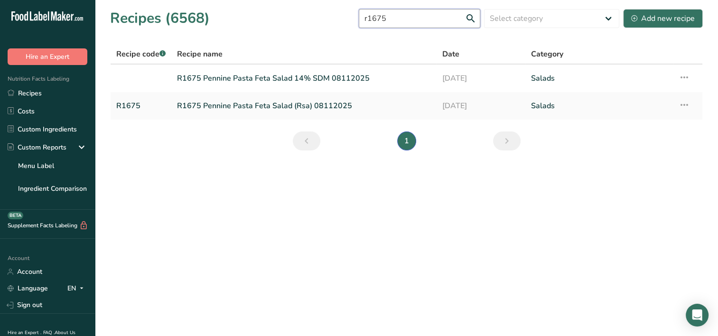
type input "r1675"
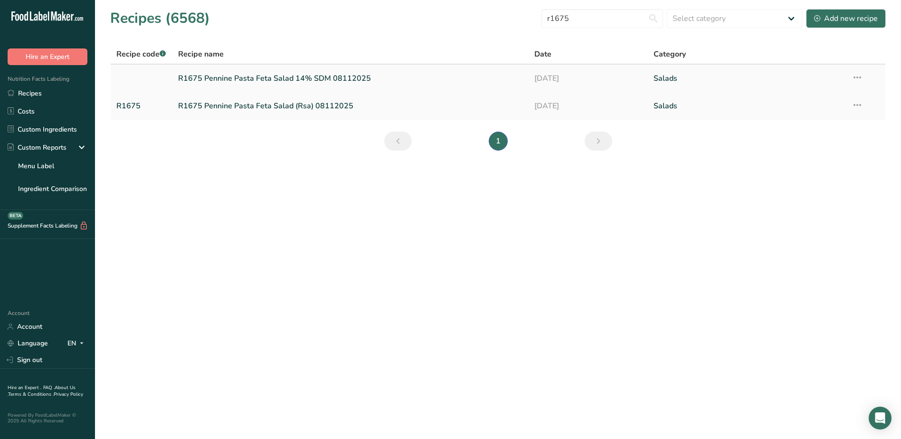
click at [330, 81] on link "R1675 Pennine Pasta Feta Salad 14% SDM 08112025" at bounding box center [350, 78] width 345 height 20
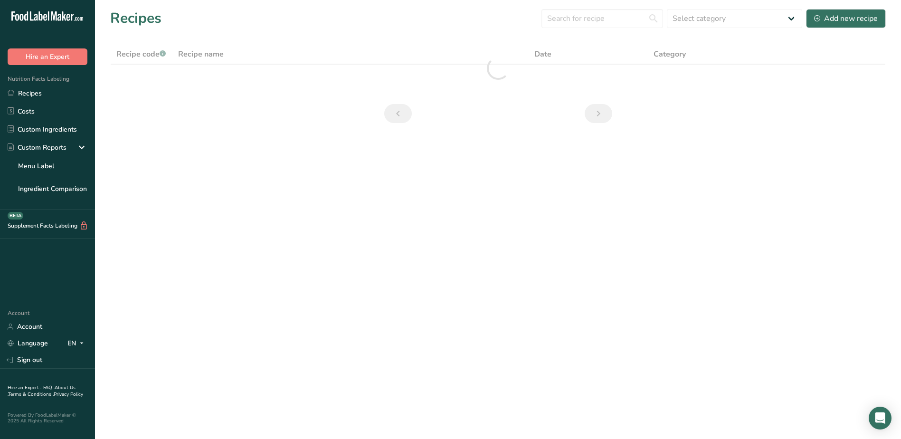
drag, startPoint x: 52, startPoint y: 98, endPoint x: 95, endPoint y: 94, distance: 43.4
click at [52, 97] on link "Recipes" at bounding box center [47, 93] width 95 height 18
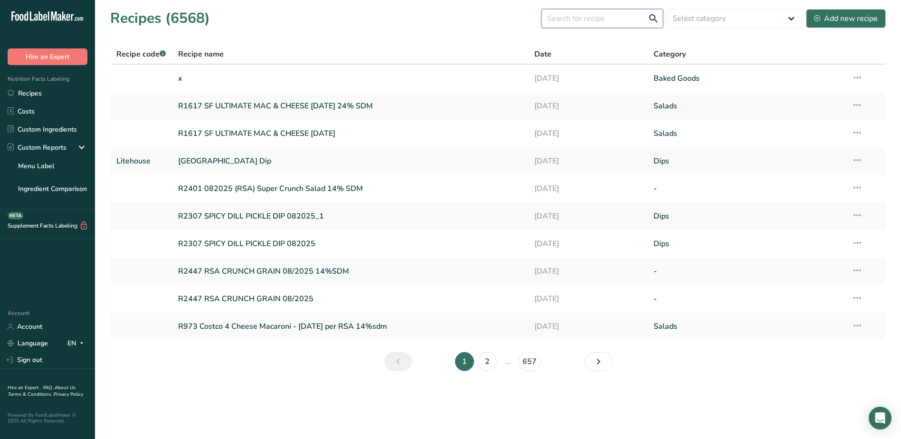
click at [565, 22] on input "text" at bounding box center [602, 18] width 122 height 19
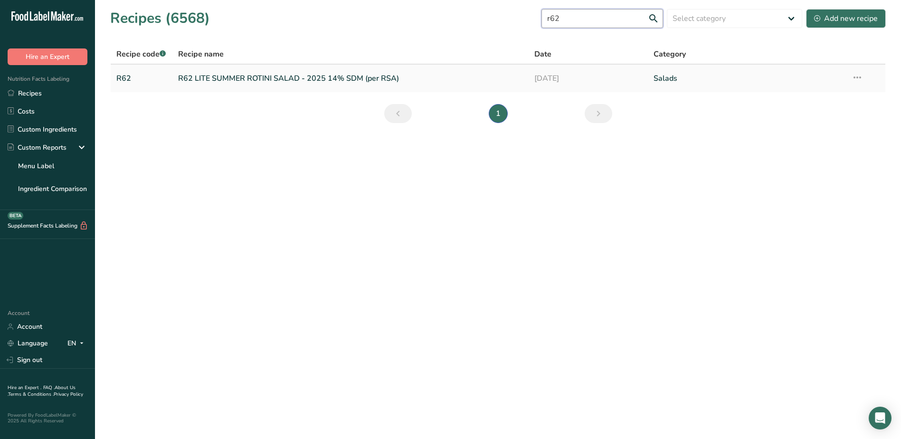
type input "r62"
click at [229, 78] on link "R62 LITE SUMMER ROTINI SALAD - 2025 14% SDM (per RSA)" at bounding box center [350, 78] width 345 height 20
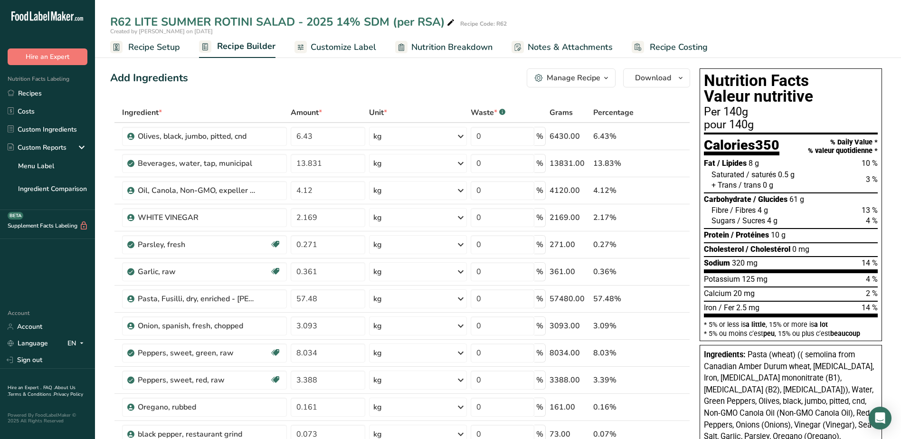
click at [718, 232] on div "Protein / Protéines 10 g" at bounding box center [791, 235] width 174 height 10
click at [718, 110] on div "Per 140g" at bounding box center [791, 111] width 174 height 11
click at [354, 47] on span "Customize Label" at bounding box center [344, 47] width 66 height 13
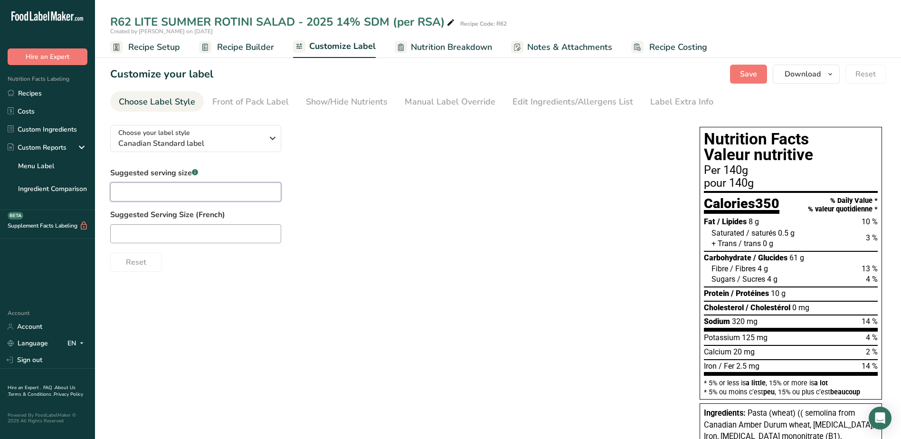
click at [246, 194] on input "text" at bounding box center [195, 191] width 171 height 19
type input "3/4 cup"
click at [718, 181] on div "pour 140g" at bounding box center [791, 183] width 174 height 11
click at [176, 235] on input "text" at bounding box center [195, 233] width 171 height 19
type input "3/4 tasse"
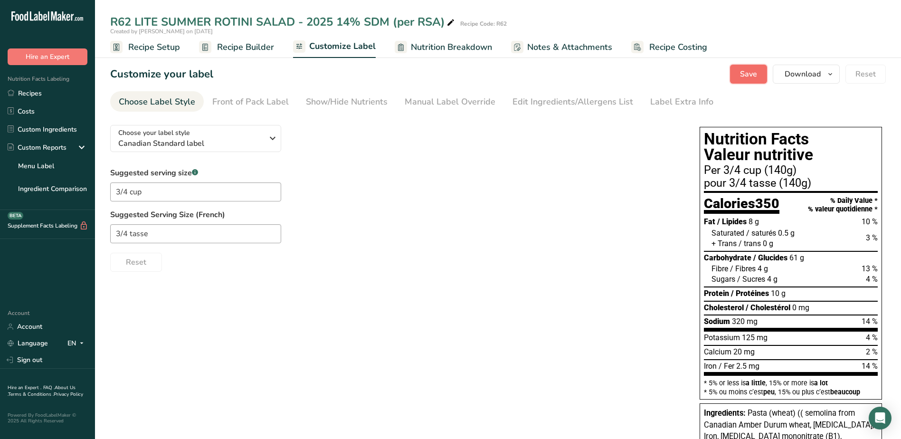
click at [718, 70] on span "Save" at bounding box center [748, 73] width 17 height 11
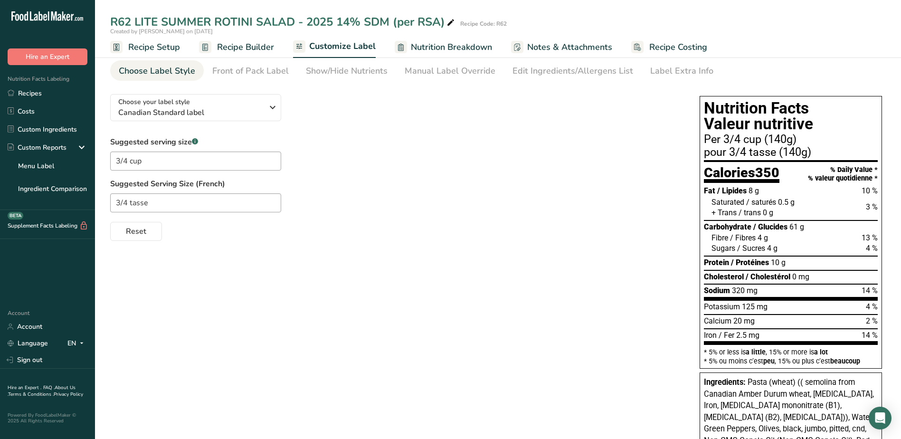
scroll to position [47, 0]
